Goal: Find contact information: Obtain details needed to contact an individual or organization

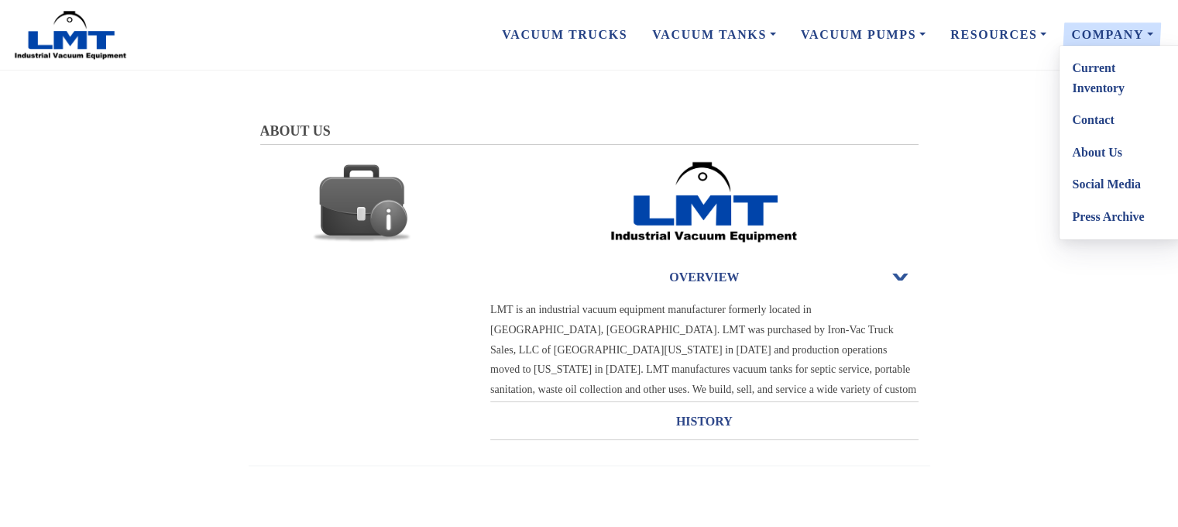
click at [1092, 120] on link "Contact" at bounding box center [1121, 120] width 122 height 33
